Goal: Task Accomplishment & Management: Manage account settings

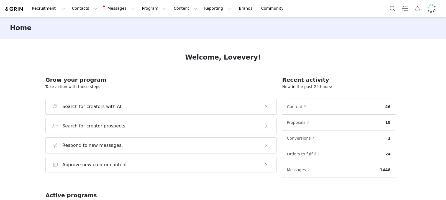
click at [437, 9] on button "Profile" at bounding box center [433, 8] width 18 height 9
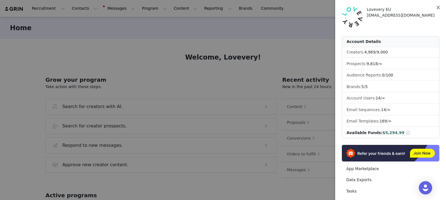
click at [438, 6] on icon "icon: close" at bounding box center [438, 7] width 4 height 4
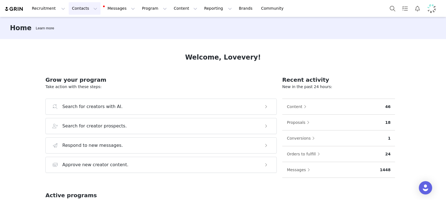
click at [75, 7] on button "Contacts Contacts" at bounding box center [85, 8] width 32 height 12
click at [75, 45] on p "Applicants" at bounding box center [79, 45] width 20 height 6
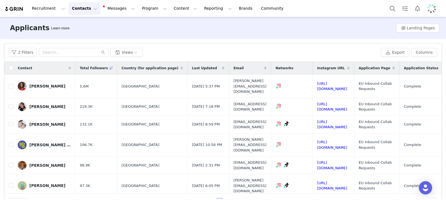
click at [155, 67] on span "Country (for application page)" at bounding box center [150, 68] width 57 height 5
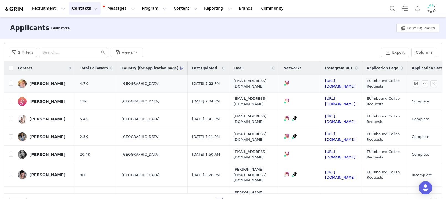
click at [289, 86] on span at bounding box center [287, 85] width 6 height 4
click at [289, 82] on img at bounding box center [287, 83] width 4 height 4
drag, startPoint x: 300, startPoint y: 95, endPoint x: 300, endPoint y: 90, distance: 4.7
click at [300, 95] on td at bounding box center [300, 102] width 42 height 18
drag, startPoint x: 300, startPoint y: 95, endPoint x: 296, endPoint y: 94, distance: 4.1
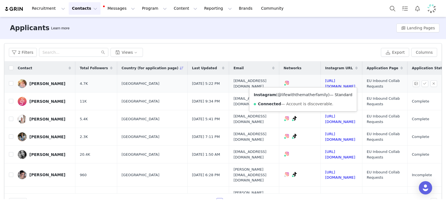
click at [300, 95] on link "@lifewiththematherfamily" at bounding box center [303, 95] width 50 height 4
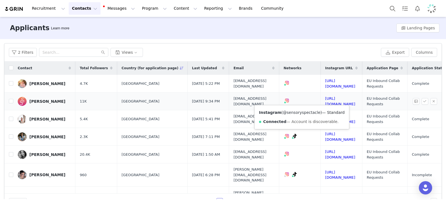
click at [299, 114] on link "@sensoryspectacle" at bounding box center [301, 112] width 37 height 4
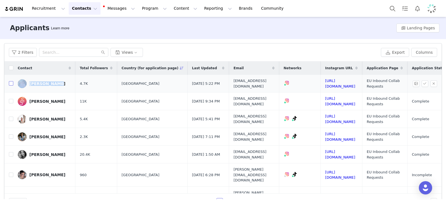
drag, startPoint x: 11, startPoint y: 85, endPoint x: 29, endPoint y: 91, distance: 18.4
click at [11, 85] on input "checkbox" at bounding box center [11, 83] width 4 height 4
checkbox input "true"
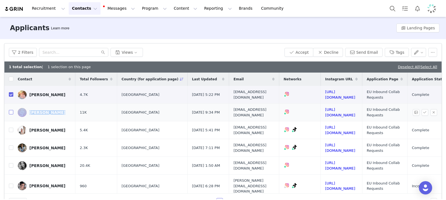
click at [11, 114] on input "checkbox" at bounding box center [11, 112] width 4 height 4
checkbox input "true"
click at [350, 131] on link "https://www.instagram.com/therawcliffes_x" at bounding box center [340, 130] width 30 height 10
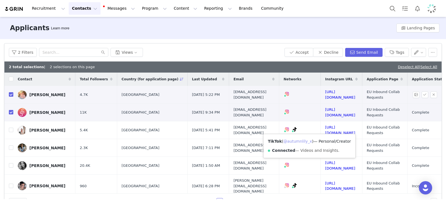
drag, startPoint x: 303, startPoint y: 142, endPoint x: 273, endPoint y: 93, distance: 57.6
click at [303, 142] on link "@autumnlily_x" at bounding box center [298, 141] width 29 height 4
click at [307, 141] on link "@autumnlily_x" at bounding box center [298, 141] width 29 height 4
click at [11, 132] on input "checkbox" at bounding box center [11, 130] width 4 height 4
checkbox input "true"
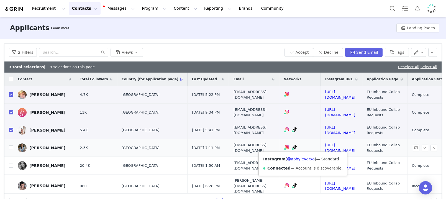
click at [299, 156] on div "Instagram ( @abbyleverxo ) — Standard Connected — Account is discoverable." at bounding box center [303, 164] width 88 height 24
click at [299, 158] on link "@abbyleverxo" at bounding box center [301, 159] width 28 height 4
click at [304, 161] on link "@abby_leverxo" at bounding box center [298, 159] width 30 height 4
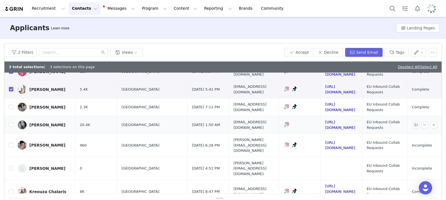
scroll to position [44, 0]
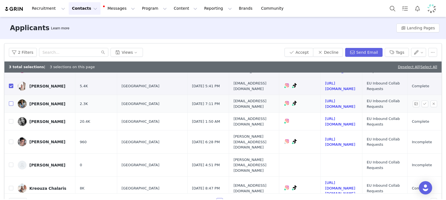
click at [11, 103] on input "checkbox" at bounding box center [11, 103] width 4 height 4
checkbox input "true"
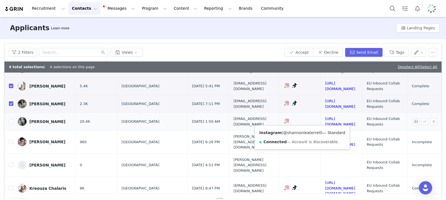
click at [299, 131] on link "@shannonleaterrell" at bounding box center [302, 133] width 38 height 4
click at [12, 121] on input "checkbox" at bounding box center [11, 121] width 4 height 4
checkbox input "true"
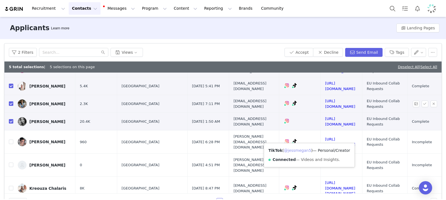
drag, startPoint x: 302, startPoint y: 152, endPoint x: 287, endPoint y: 96, distance: 57.9
click at [302, 152] on link "@jessmegan5" at bounding box center [297, 150] width 27 height 4
drag, startPoint x: 11, startPoint y: 139, endPoint x: 23, endPoint y: 141, distance: 12.3
click at [11, 140] on input "checkbox" at bounding box center [11, 142] width 4 height 4
checkbox input "true"
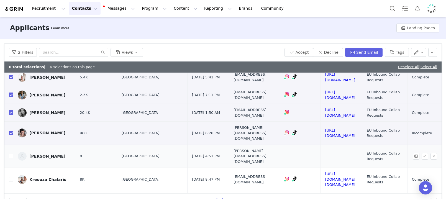
scroll to position [67, 0]
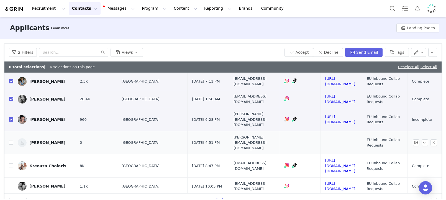
click at [8, 134] on td at bounding box center [8, 142] width 9 height 23
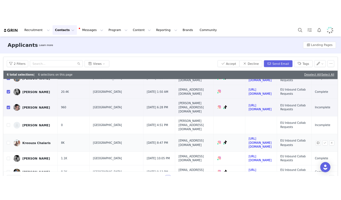
scroll to position [83, 0]
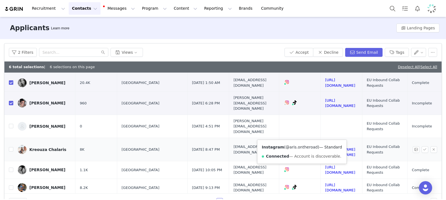
click at [298, 147] on link "@aris.ontheroad" at bounding box center [302, 147] width 32 height 4
click at [306, 145] on link "@littlenomadicfamily" at bounding box center [298, 147] width 41 height 4
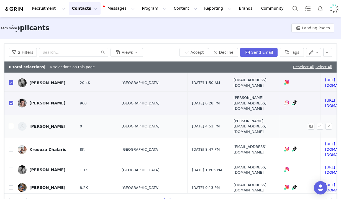
click at [11, 124] on input "checkbox" at bounding box center [11, 126] width 4 height 4
checkbox input "true"
click at [251, 51] on button "Send Email" at bounding box center [258, 52] width 37 height 9
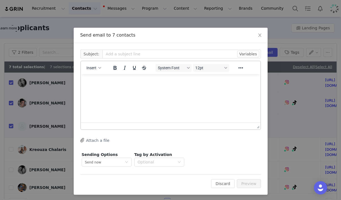
scroll to position [0, 0]
click at [90, 71] on button "Insert" at bounding box center [93, 68] width 19 height 8
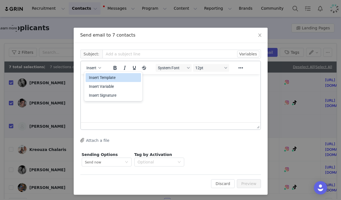
click at [96, 80] on div "Insert Template" at bounding box center [114, 77] width 50 height 7
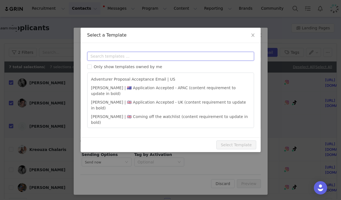
click at [135, 57] on input "text" at bounding box center [170, 56] width 167 height 9
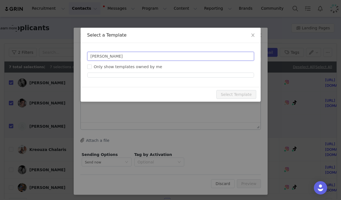
drag, startPoint x: 126, startPoint y: 56, endPoint x: 48, endPoint y: 53, distance: 78.0
click at [48, 53] on div "Select a Template Templates stine Only show templates owned by me Preview Subje…" at bounding box center [170, 100] width 341 height 200
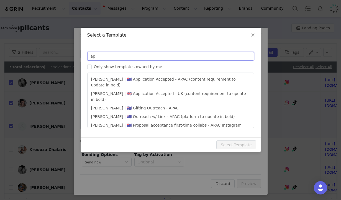
type input "a"
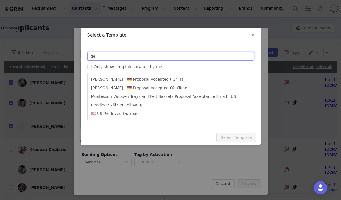
type input "d"
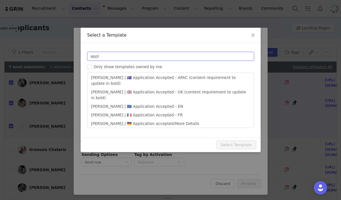
scroll to position [1, 0]
type input "appl"
click at [254, 33] on icon "icon: close" at bounding box center [253, 35] width 4 height 4
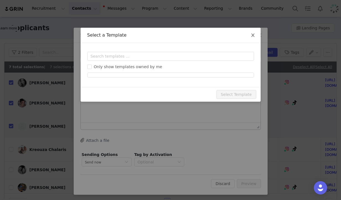
scroll to position [0, 0]
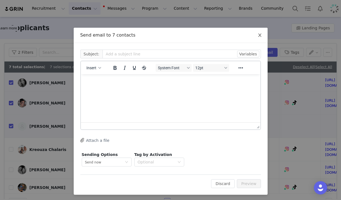
click at [259, 33] on icon "icon: close" at bounding box center [260, 35] width 4 height 4
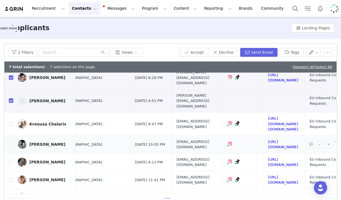
scroll to position [108, 58]
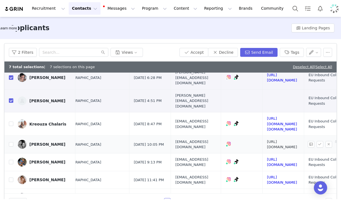
click at [291, 140] on link "https://www.instagram.com/our_island_dormer" at bounding box center [282, 145] width 30 height 10
click at [9, 142] on input "checkbox" at bounding box center [11, 144] width 4 height 4
checkbox input "true"
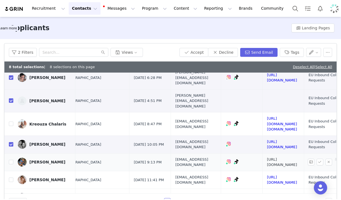
click at [287, 157] on link "https://www.instagram.com/theioannoubros" at bounding box center [282, 162] width 30 height 10
click at [12, 160] on input "checkbox" at bounding box center [11, 162] width 4 height 4
checkbox input "true"
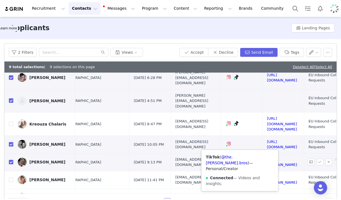
click at [239, 159] on icon at bounding box center [237, 161] width 4 height 4
click at [246, 157] on link "@the.ioannou.bros" at bounding box center [227, 160] width 42 height 10
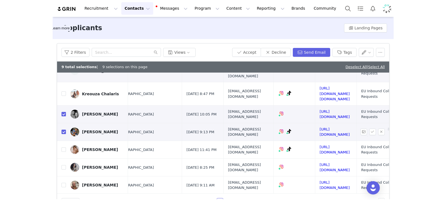
scroll to position [142, 58]
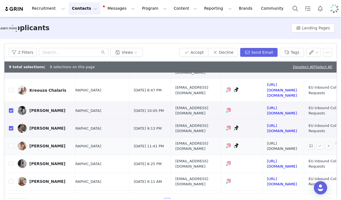
click at [297, 141] on link "https://www.instagram.com/motherhoodwithdanii" at bounding box center [282, 146] width 30 height 10
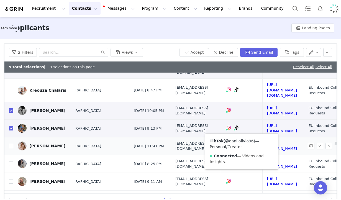
click at [248, 139] on link "@daniiolivia96" at bounding box center [239, 141] width 29 height 4
click at [249, 139] on link "@daniiolivia96" at bounding box center [253, 141] width 29 height 4
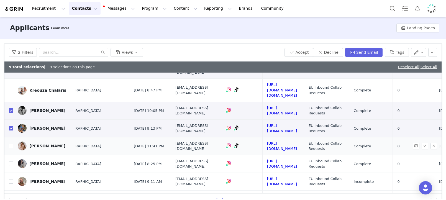
click at [12, 144] on input "checkbox" at bounding box center [11, 146] width 4 height 4
checkbox input "true"
click at [297, 159] on link "https://www.instagram.com/r_in_uk" at bounding box center [282, 164] width 30 height 10
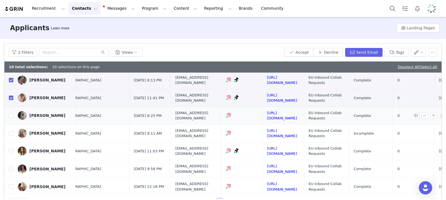
scroll to position [192, 58]
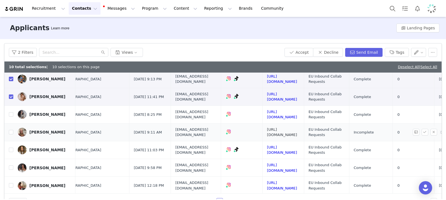
click at [297, 128] on link "https://www.instagram.com/homewithhannah___" at bounding box center [282, 133] width 30 height 10
click at [10, 130] on input "checkbox" at bounding box center [11, 132] width 4 height 4
checkbox input "true"
click at [297, 145] on link "https://www.instagram.com/kelseysaxton" at bounding box center [282, 150] width 30 height 10
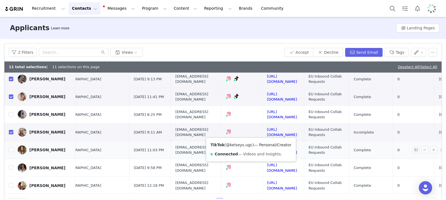
click at [241, 146] on link "@kelseys.ugc" at bounding box center [239, 145] width 27 height 4
click at [10, 148] on input "checkbox" at bounding box center [11, 150] width 4 height 4
checkbox input "true"
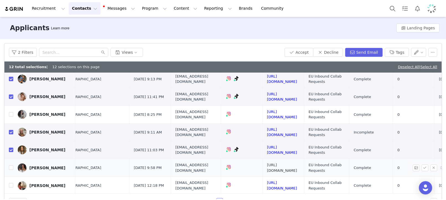
click at [297, 163] on link "https://www.instagram.com/mumandbabybliss" at bounding box center [282, 168] width 30 height 10
click at [12, 166] on input "checkbox" at bounding box center [11, 168] width 4 height 4
checkbox input "true"
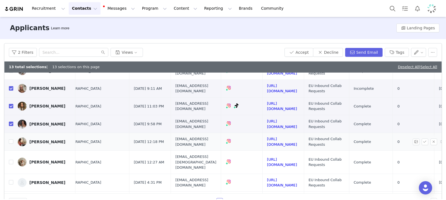
scroll to position [236, 58]
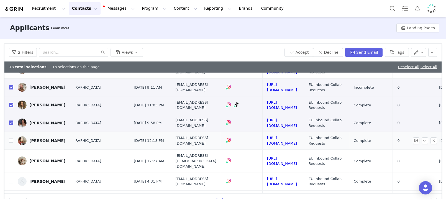
click at [286, 132] on td "https://www.instagram.com/hearthfullofstars" at bounding box center [284, 141] width 42 height 18
click at [287, 136] on link "https://www.instagram.com/hearthfullofstars" at bounding box center [282, 141] width 30 height 10
click at [304, 150] on td "https://www.instagram.com/adventure_baby24/" at bounding box center [284, 161] width 42 height 23
click at [297, 156] on link "https://www.instagram.com/adventure_baby24/" at bounding box center [282, 161] width 30 height 10
drag, startPoint x: 11, startPoint y: 142, endPoint x: 27, endPoint y: 145, distance: 16.1
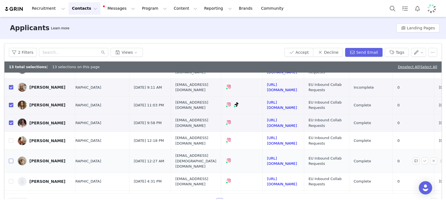
click at [11, 159] on input "checkbox" at bounding box center [11, 161] width 4 height 4
checkbox input "true"
click at [297, 177] on link "https://www.instagram.com/oversharing_motherhood" at bounding box center [282, 182] width 30 height 10
click at [11, 179] on input "checkbox" at bounding box center [11, 181] width 4 height 4
checkbox input "true"
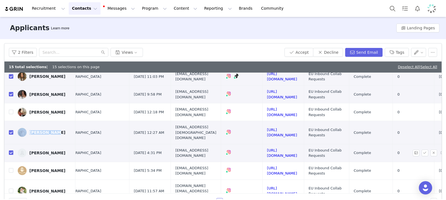
scroll to position [266, 58]
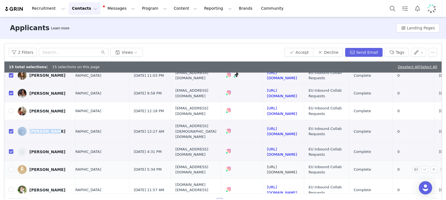
click at [297, 165] on link "https://www.instagram.com/cosycoleclub/" at bounding box center [282, 170] width 30 height 10
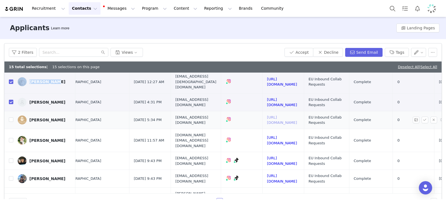
scroll to position [316, 58]
click at [8, 111] on td at bounding box center [8, 120] width 9 height 18
drag, startPoint x: 11, startPoint y: 96, endPoint x: 22, endPoint y: 97, distance: 10.3
click at [11, 117] on input "checkbox" at bounding box center [11, 119] width 4 height 4
checkbox input "true"
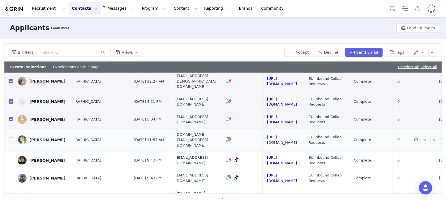
click at [297, 135] on link "https://www.instagram.com/carlo_and_co" at bounding box center [282, 140] width 30 height 10
click at [297, 156] on link "https://www.instagram.com/eilacreatesugc/" at bounding box center [282, 161] width 30 height 10
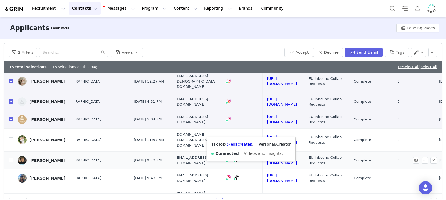
click at [243, 149] on div "TikTok ( @eilacreates ) — Personal/Creator Connected — Videos and Insights." at bounding box center [251, 149] width 88 height 24
click at [243, 146] on link "@eilacreates" at bounding box center [239, 144] width 25 height 4
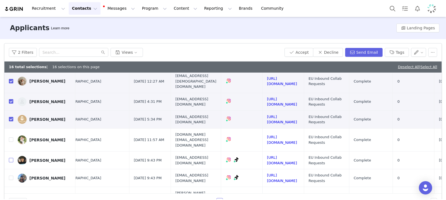
drag, startPoint x: 9, startPoint y: 132, endPoint x: 34, endPoint y: 185, distance: 57.7
click at [9, 158] on input "checkbox" at bounding box center [11, 160] width 4 height 4
checkbox input "true"
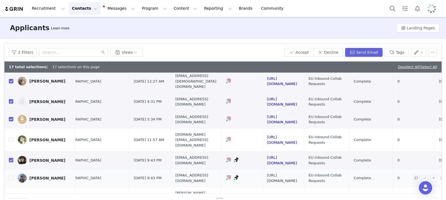
click at [297, 173] on link "https://www.instagram.com/demxann" at bounding box center [282, 178] width 30 height 10
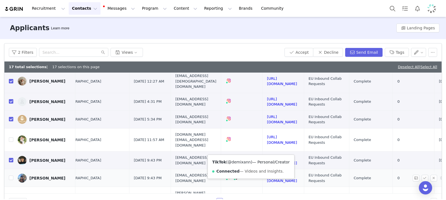
click at [246, 161] on link "@demixann" at bounding box center [239, 162] width 23 height 4
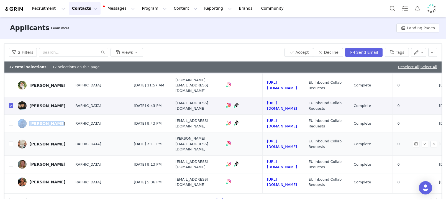
scroll to position [373, 58]
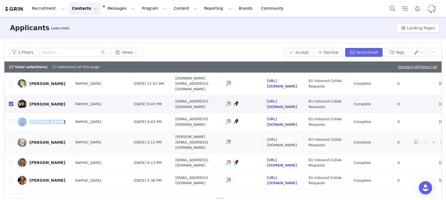
click at [297, 138] on link "https://www.instagram.com/rachelslittleplantkitchen" at bounding box center [282, 143] width 30 height 10
click at [9, 140] on input "checkbox" at bounding box center [11, 142] width 4 height 4
checkbox input "true"
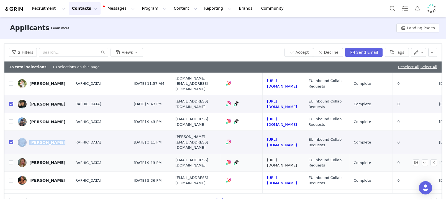
click at [297, 158] on link "[URL][DOMAIN_NAME]" at bounding box center [282, 163] width 30 height 10
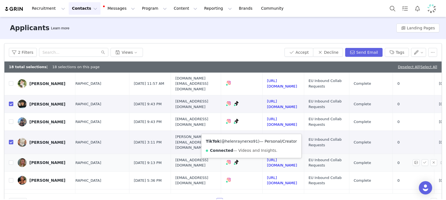
click at [250, 140] on link "@helenraynerxo91" at bounding box center [240, 141] width 37 height 4
drag, startPoint x: 10, startPoint y: 129, endPoint x: 32, endPoint y: 131, distance: 22.0
click at [10, 161] on input "checkbox" at bounding box center [11, 163] width 4 height 4
checkbox input "true"
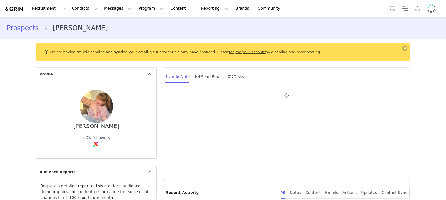
type input "+1 ([GEOGRAPHIC_DATA])"
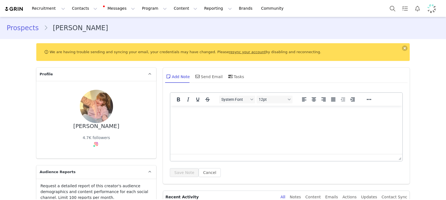
click at [216, 110] on p "Rich Text Area. Press ALT-0 for help." at bounding box center [286, 113] width 223 height 6
drag, startPoint x: 183, startPoint y: 176, endPoint x: 187, endPoint y: 173, distance: 4.9
click at [183, 176] on button "Save Note" at bounding box center [184, 172] width 29 height 9
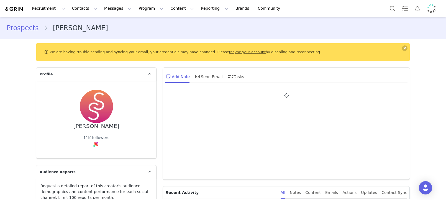
type input "+1 ([GEOGRAPHIC_DATA])"
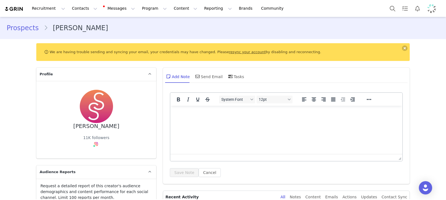
click at [221, 116] on p "Rich Text Area. Press ALT-0 for help." at bounding box center [286, 113] width 223 height 6
click at [174, 167] on div "System Font 12pt To open the popup, press Shift+Enter To open the popup, press …" at bounding box center [286, 134] width 233 height 85
click at [173, 169] on button "Save Note" at bounding box center [184, 172] width 29 height 9
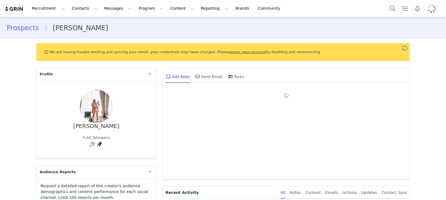
type input "+1 ([GEOGRAPHIC_DATA])"
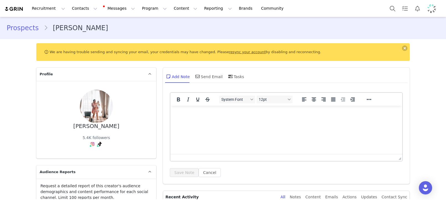
click at [199, 121] on html at bounding box center [287, 113] width 232 height 15
click at [220, 116] on p "Too promotional, not onbrand" at bounding box center [286, 113] width 223 height 6
click at [223, 114] on p "Too promotional, not onbrand" at bounding box center [286, 113] width 223 height 6
click at [184, 172] on button "Save Note" at bounding box center [184, 172] width 29 height 9
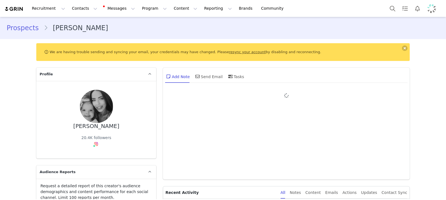
type input "+1 ([GEOGRAPHIC_DATA])"
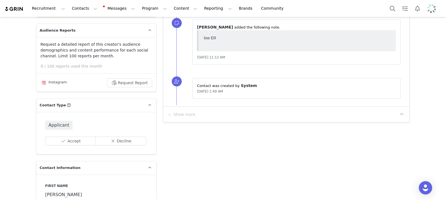
scroll to position [143, 0]
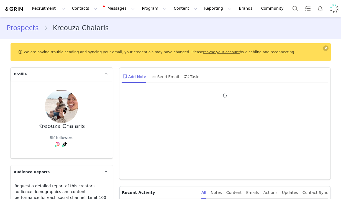
type input "+1 ([GEOGRAPHIC_DATA])"
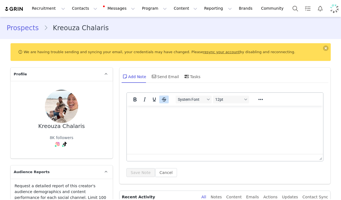
type input "+1 ([GEOGRAPHIC_DATA])"
click at [158, 121] on html at bounding box center [225, 113] width 197 height 15
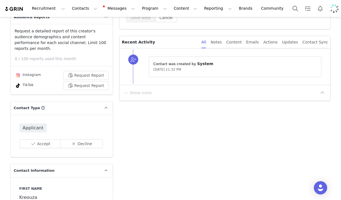
scroll to position [151, 0]
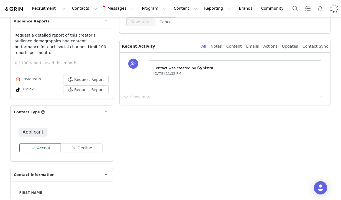
click at [33, 144] on button "Accept" at bounding box center [40, 148] width 42 height 9
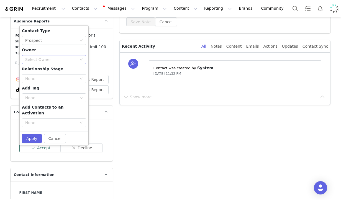
click at [62, 57] on div "Select Owner" at bounding box center [51, 60] width 52 height 6
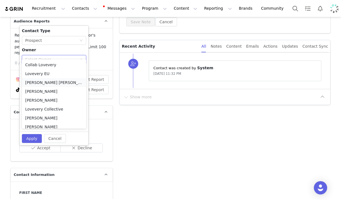
click at [58, 82] on li "Amanda Tamalavičius Bahl" at bounding box center [54, 82] width 64 height 9
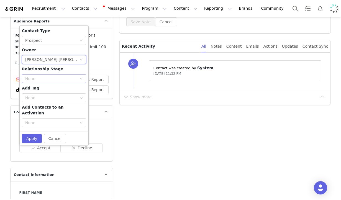
click at [58, 76] on div "None" at bounding box center [51, 79] width 52 height 6
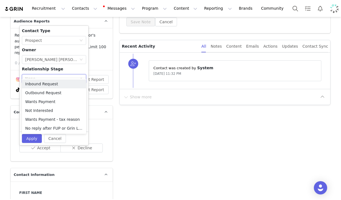
click at [59, 76] on div "None" at bounding box center [51, 79] width 52 height 6
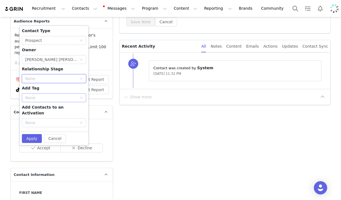
click at [49, 95] on div "None" at bounding box center [51, 98] width 53 height 6
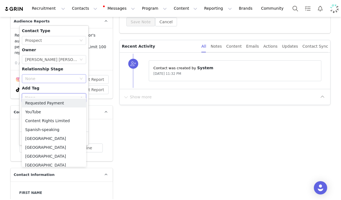
click at [51, 76] on div "None" at bounding box center [51, 79] width 52 height 6
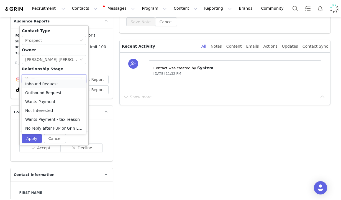
click at [50, 83] on li "Inbound Request" at bounding box center [54, 84] width 64 height 9
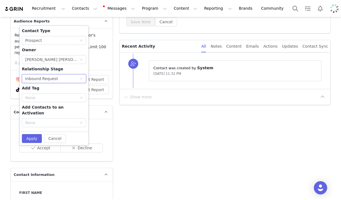
click at [65, 75] on div "None Inbound Request" at bounding box center [52, 79] width 54 height 8
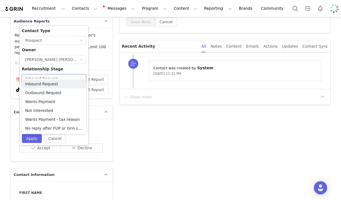
drag, startPoint x: 69, startPoint y: 63, endPoint x: 59, endPoint y: 87, distance: 26.2
click at [69, 63] on div "Contact Type None Prospect Owner Select Owner Amanda Tamalavičius Bahl Relation…" at bounding box center [54, 78] width 64 height 101
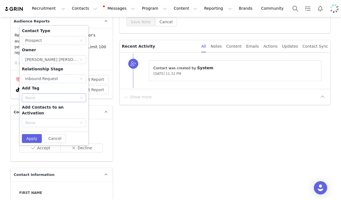
click at [55, 95] on div "None" at bounding box center [51, 98] width 53 height 6
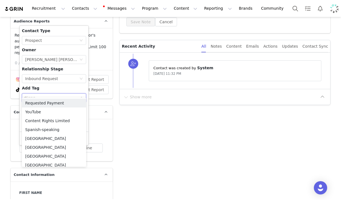
type input "uk"
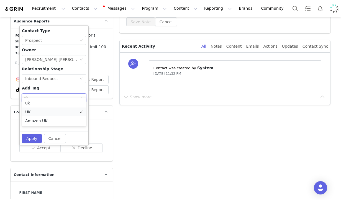
click at [40, 110] on li "UK" at bounding box center [54, 112] width 64 height 9
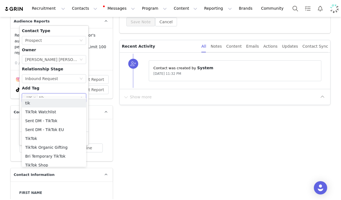
type input "tikt"
click at [37, 135] on li "TikTok" at bounding box center [54, 138] width 64 height 9
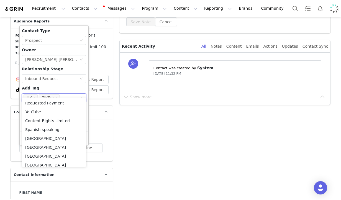
click at [60, 79] on div "Contact Type None Prospect Owner Select Owner Amanda Tamalavičius Bahl Relation…" at bounding box center [54, 78] width 64 height 101
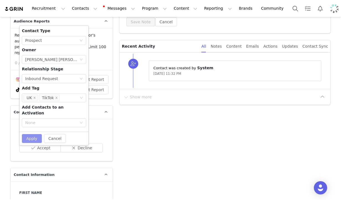
click at [27, 134] on button "Apply" at bounding box center [32, 138] width 20 height 9
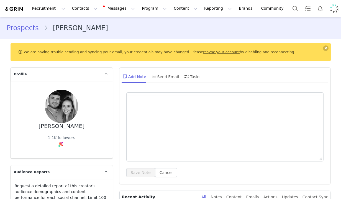
click at [201, 91] on div "Save Note Cancel" at bounding box center [225, 137] width 212 height 95
click at [207, 121] on html at bounding box center [225, 113] width 197 height 15
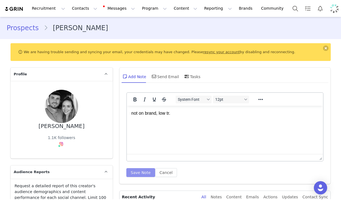
click at [146, 171] on button "Save Note" at bounding box center [140, 172] width 29 height 9
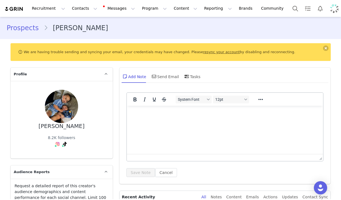
click at [182, 121] on html at bounding box center [225, 113] width 197 height 15
click at [132, 171] on button "Save Note" at bounding box center [140, 172] width 29 height 9
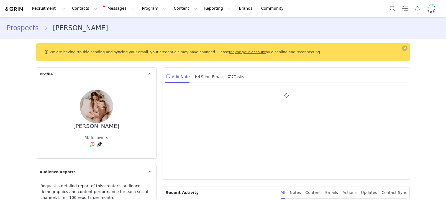
type input "+1 ([GEOGRAPHIC_DATA])"
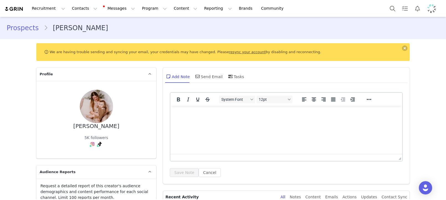
click at [225, 110] on html at bounding box center [287, 113] width 232 height 15
click at [181, 167] on div "System Font 12pt To open the popup, press Shift+Enter To open the popup, press …" at bounding box center [286, 134] width 233 height 85
click at [182, 168] on button "Save Note" at bounding box center [184, 172] width 29 height 9
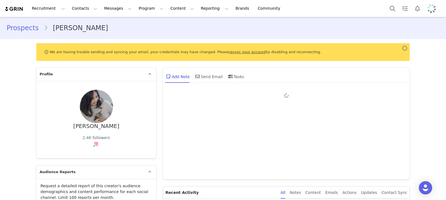
type input "+1 ([GEOGRAPHIC_DATA])"
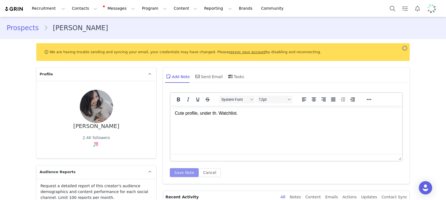
click at [182, 175] on button "Save Note" at bounding box center [184, 172] width 29 height 9
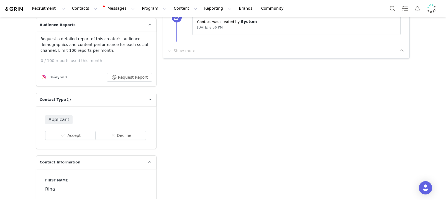
scroll to position [147, 0]
click at [66, 137] on button "Accept" at bounding box center [70, 135] width 51 height 9
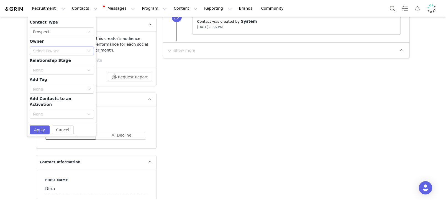
click at [50, 51] on div "Select Owner" at bounding box center [59, 51] width 52 height 6
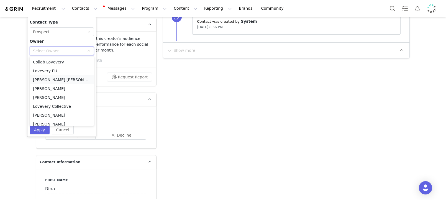
click at [75, 76] on li "Amanda Tamalavičius Bahl" at bounding box center [62, 79] width 64 height 9
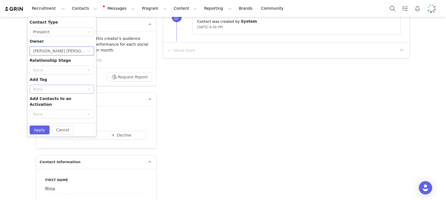
click at [63, 91] on div "None" at bounding box center [59, 89] width 53 height 6
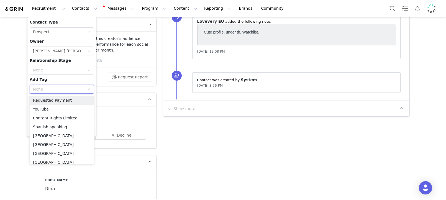
scroll to position [0, 0]
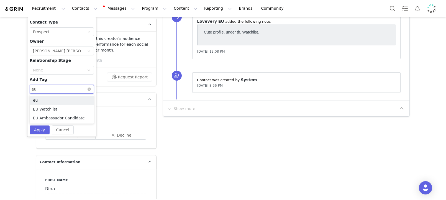
type input "eu w"
click at [65, 105] on li "EU Watchlist" at bounding box center [62, 109] width 64 height 9
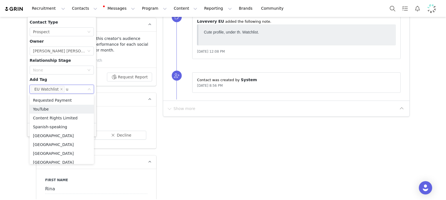
type input "uk"
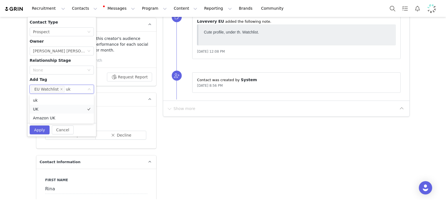
click at [50, 108] on li "UK" at bounding box center [62, 109] width 64 height 9
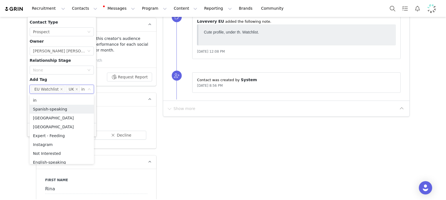
type input "ins"
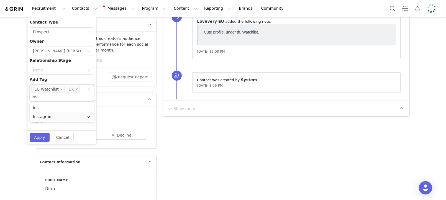
click at [45, 115] on li "Instagram" at bounding box center [62, 116] width 64 height 9
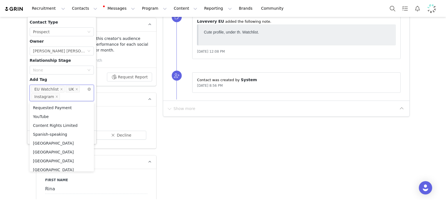
drag, startPoint x: 55, startPoint y: 79, endPoint x: 52, endPoint y: 97, distance: 18.0
click at [55, 79] on div "Contact Type None Prospect Owner Select Owner Amanda Tamalavičius Bahl Relation…" at bounding box center [62, 73] width 64 height 109
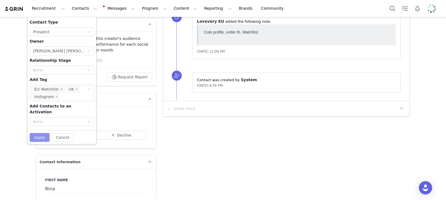
click at [36, 133] on button "Apply" at bounding box center [40, 137] width 20 height 9
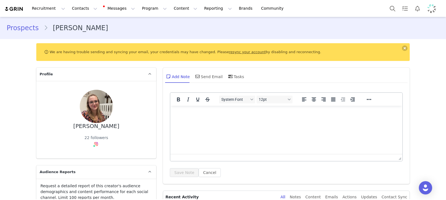
click at [217, 121] on html at bounding box center [287, 113] width 232 height 15
click at [173, 181] on div "System Font 12pt To open the popup, press Shift+Enter To open the popup, press …" at bounding box center [286, 137] width 247 height 95
click at [178, 175] on button "Save Note" at bounding box center [184, 172] width 29 height 9
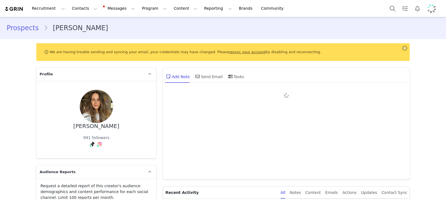
type input "+1 ([GEOGRAPHIC_DATA])"
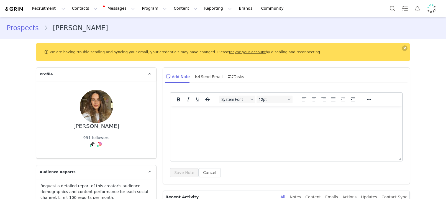
click at [231, 121] on html at bounding box center [287, 113] width 232 height 15
click at [187, 175] on button "Save Note" at bounding box center [184, 172] width 29 height 9
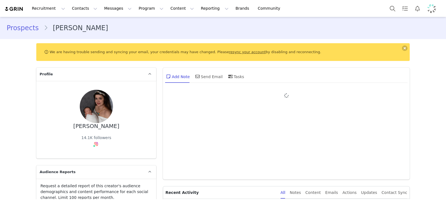
type input "+1 ([GEOGRAPHIC_DATA])"
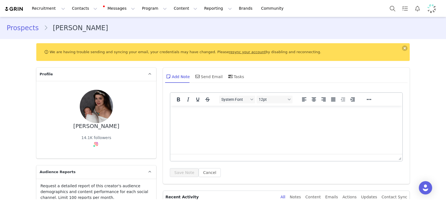
click at [268, 121] on html at bounding box center [287, 113] width 232 height 15
click at [256, 121] on html at bounding box center [287, 113] width 232 height 15
click at [181, 170] on button "Save Note" at bounding box center [184, 172] width 29 height 9
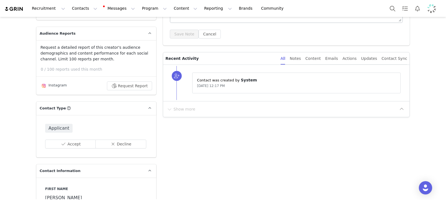
scroll to position [139, 0]
drag, startPoint x: 63, startPoint y: 142, endPoint x: 74, endPoint y: 135, distance: 12.9
click at [63, 142] on button "Accept" at bounding box center [70, 143] width 51 height 9
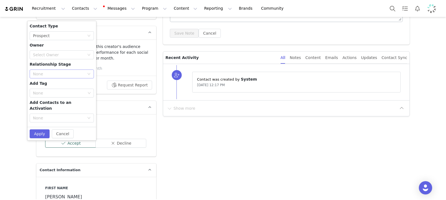
click at [77, 75] on div "None" at bounding box center [59, 74] width 52 height 6
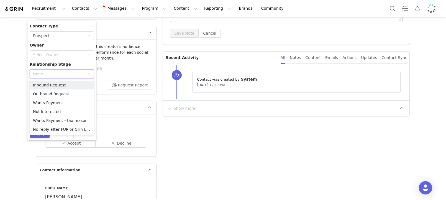
click at [70, 63] on div "Contact Type None Prospect Owner Select Owner Relationship Stage None Add Tag N…" at bounding box center [62, 73] width 64 height 101
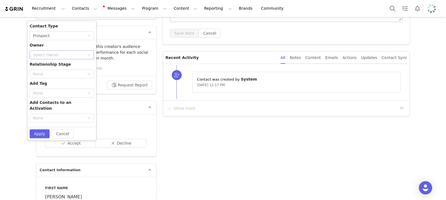
click at [69, 59] on div "Select Owner" at bounding box center [62, 54] width 64 height 9
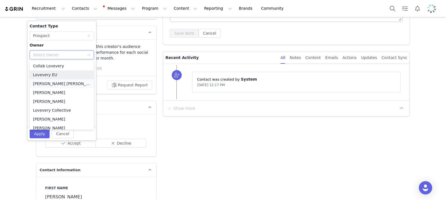
click at [73, 83] on li "Amanda Tamalavičius Bahl" at bounding box center [62, 83] width 64 height 9
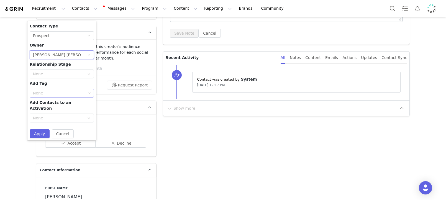
click at [60, 96] on div "None" at bounding box center [59, 93] width 53 height 6
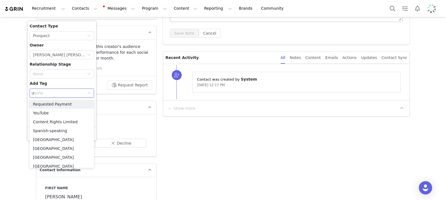
type input "uk"
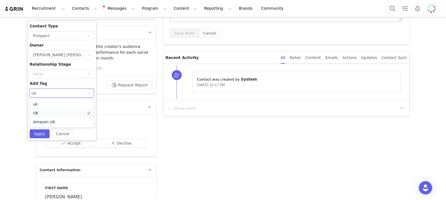
click at [50, 113] on li "UK" at bounding box center [62, 113] width 64 height 9
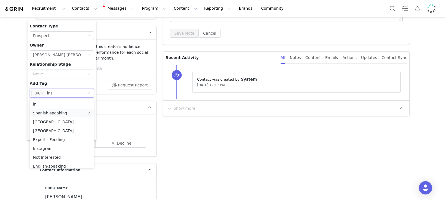
type input "inst"
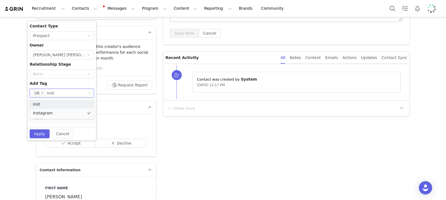
click at [50, 114] on li "Instagram" at bounding box center [62, 113] width 64 height 9
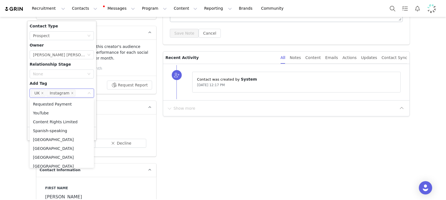
click at [52, 80] on div "Contact Type None Prospect Owner Select Owner Amanda Tamalavičius Bahl Relation…" at bounding box center [62, 73] width 64 height 101
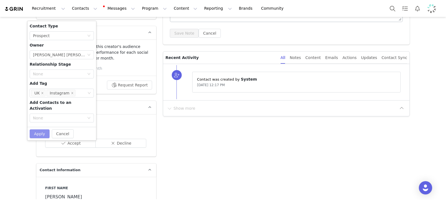
click at [34, 129] on button "Apply" at bounding box center [40, 133] width 20 height 9
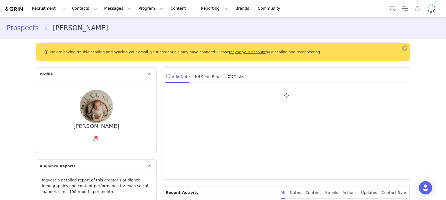
type input "+1 ([GEOGRAPHIC_DATA])"
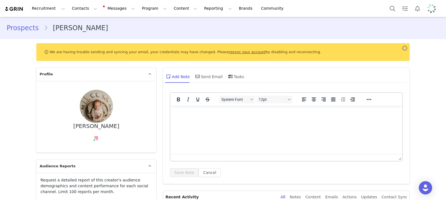
click at [225, 121] on html at bounding box center [287, 113] width 232 height 15
click at [188, 169] on button "Save Note" at bounding box center [184, 172] width 29 height 9
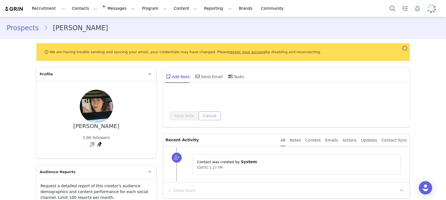
type input "+1 ([GEOGRAPHIC_DATA])"
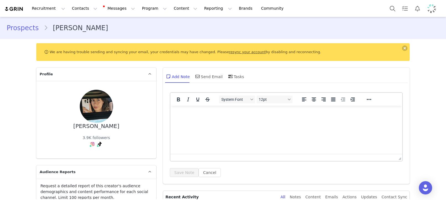
click at [200, 118] on html at bounding box center [287, 113] width 232 height 15
click at [195, 173] on button "Save Note" at bounding box center [184, 172] width 29 height 9
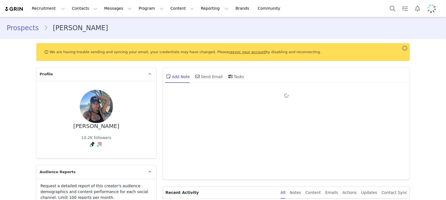
type input "+1 ([GEOGRAPHIC_DATA])"
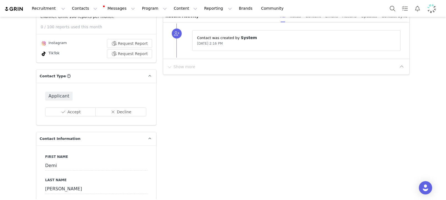
scroll to position [201, 0]
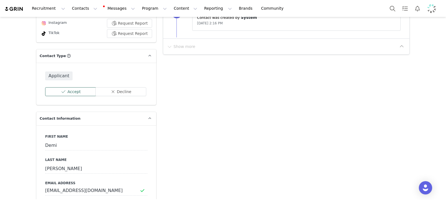
click at [68, 93] on button "Accept" at bounding box center [70, 91] width 51 height 9
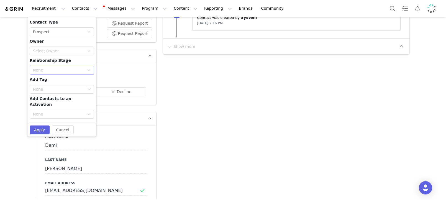
click at [40, 70] on div "None" at bounding box center [59, 70] width 52 height 6
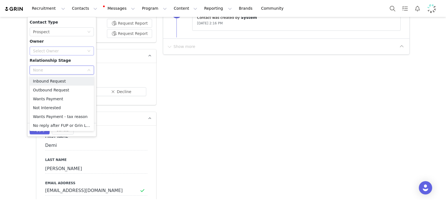
click at [46, 51] on div "Select Owner" at bounding box center [59, 51] width 52 height 6
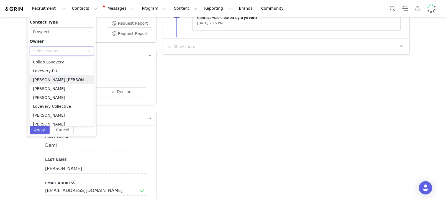
drag, startPoint x: 61, startPoint y: 78, endPoint x: 64, endPoint y: 80, distance: 2.9
click at [61, 78] on li "[PERSON_NAME] [PERSON_NAME]" at bounding box center [62, 79] width 64 height 9
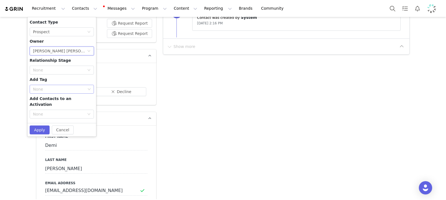
click at [47, 91] on div "None" at bounding box center [59, 89] width 53 height 6
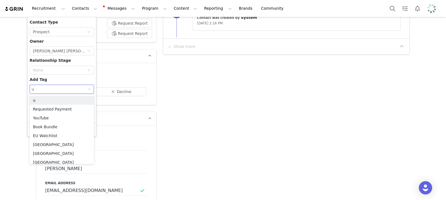
type input "uk"
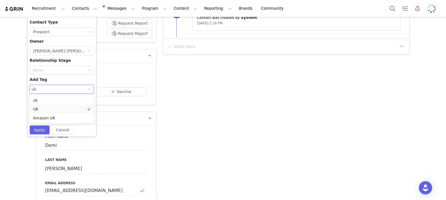
click at [42, 109] on li "UK" at bounding box center [62, 109] width 64 height 9
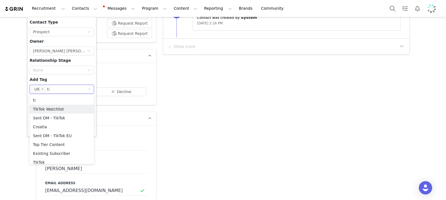
type input "tik"
click at [39, 138] on li "TikTok" at bounding box center [62, 135] width 64 height 9
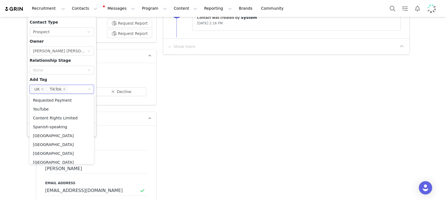
click at [54, 80] on div "Contact Type None Prospect Owner Select Owner Amanda Tamalavičius Bahl Relation…" at bounding box center [62, 69] width 64 height 101
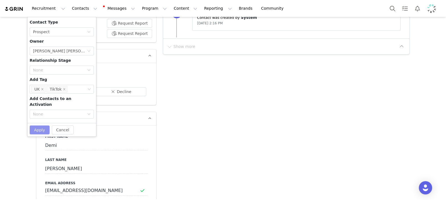
click at [40, 126] on button "Apply" at bounding box center [40, 130] width 20 height 9
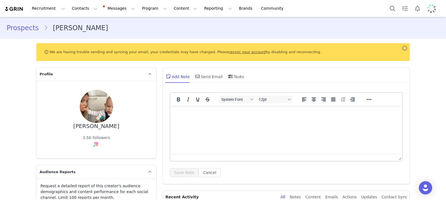
click at [212, 121] on html at bounding box center [287, 113] width 232 height 15
click at [190, 170] on button "Save Note" at bounding box center [184, 172] width 29 height 9
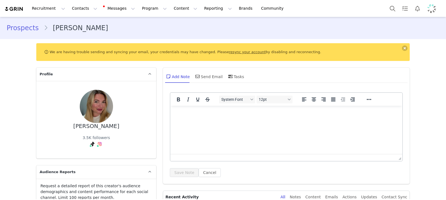
type input "+1 ([GEOGRAPHIC_DATA])"
click at [212, 121] on html at bounding box center [287, 113] width 232 height 15
click at [196, 174] on button "Save Note" at bounding box center [184, 172] width 29 height 9
